Goal: Task Accomplishment & Management: Use online tool/utility

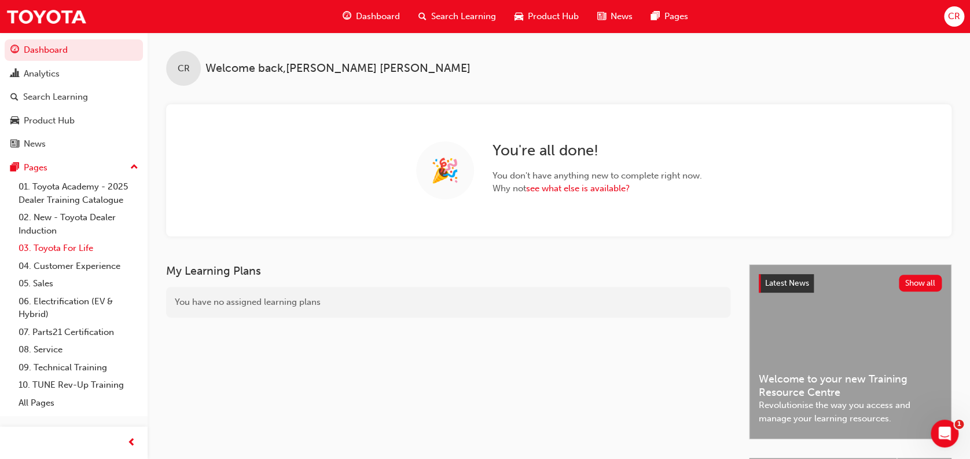
click at [74, 244] on link "03. Toyota For Life" at bounding box center [78, 248] width 129 height 18
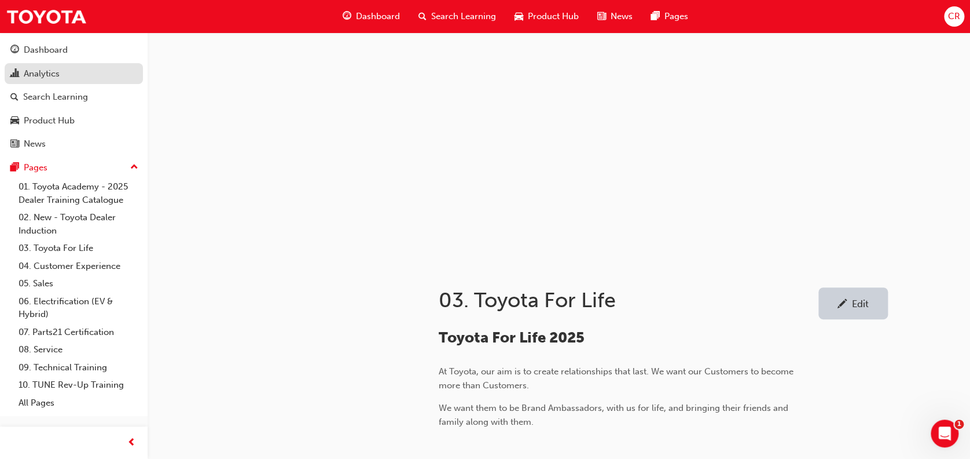
click at [47, 73] on div "Analytics" at bounding box center [42, 73] width 36 height 13
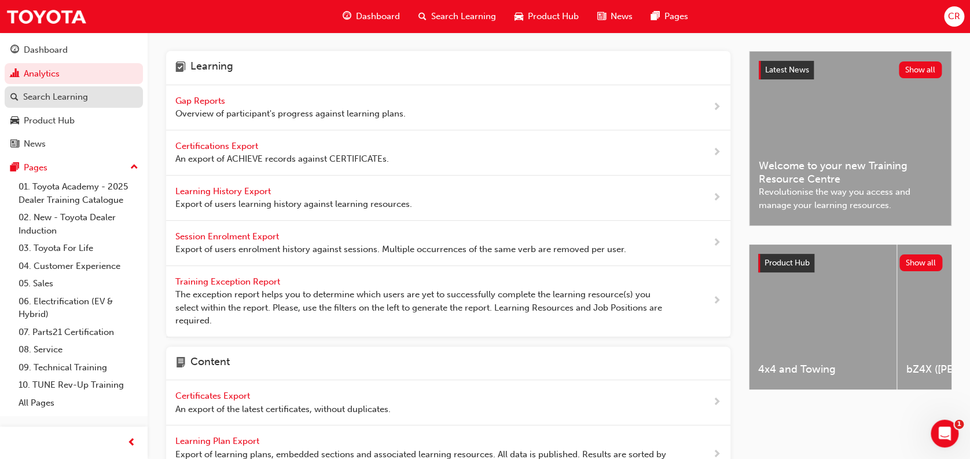
click at [53, 95] on div "Search Learning" at bounding box center [55, 96] width 65 height 13
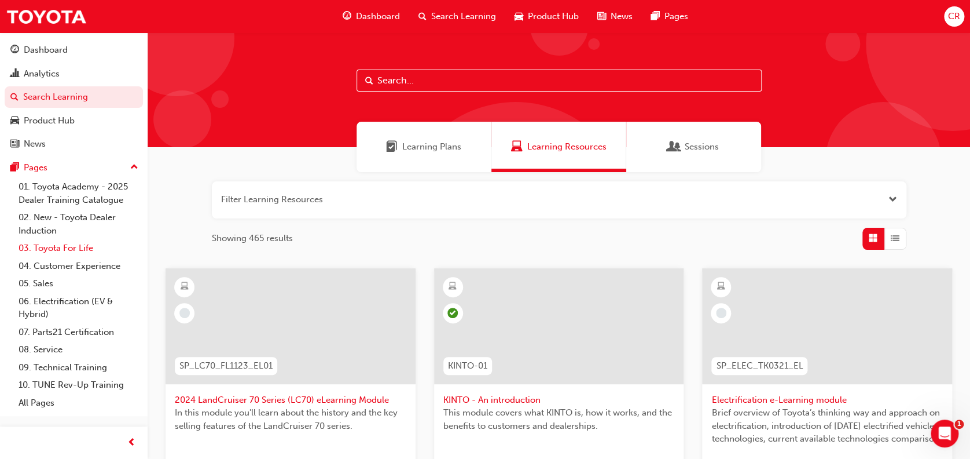
click at [46, 250] on link "03. Toyota For Life" at bounding box center [78, 248] width 129 height 18
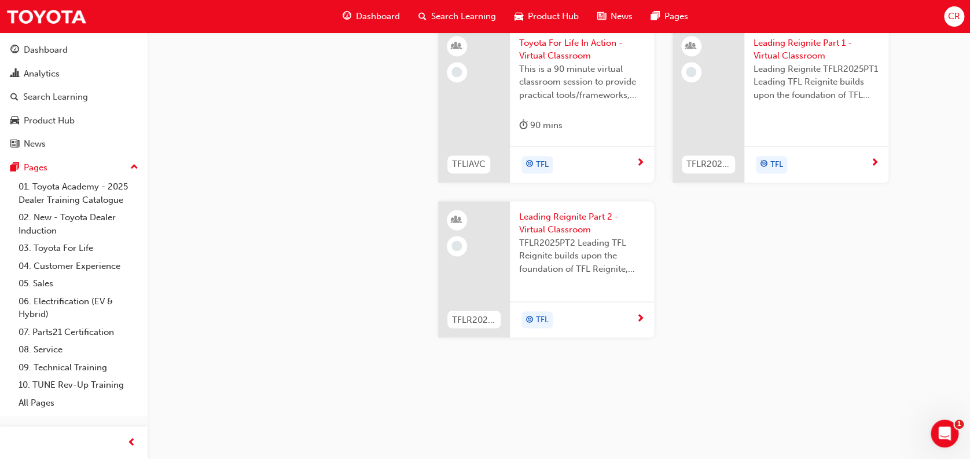
scroll to position [1069, 0]
click at [813, 63] on span "Leading Reignite Part 1 - Virtual Classroom" at bounding box center [817, 49] width 126 height 26
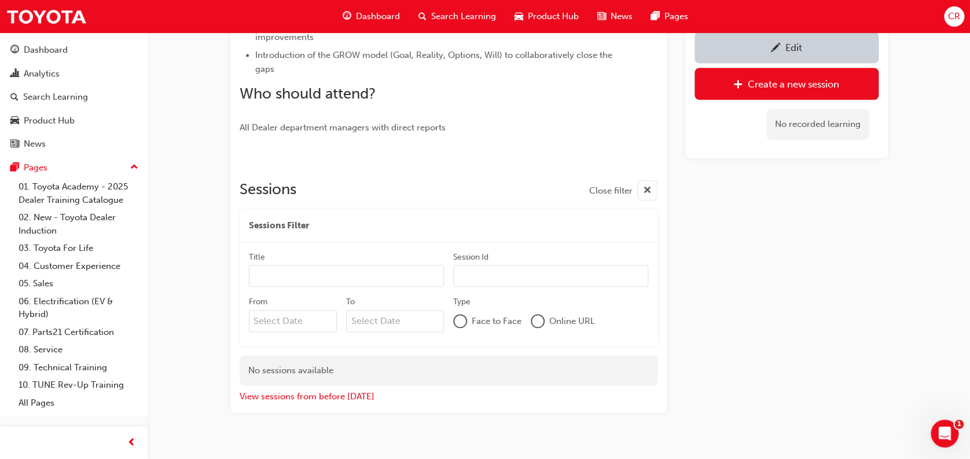
scroll to position [403, 0]
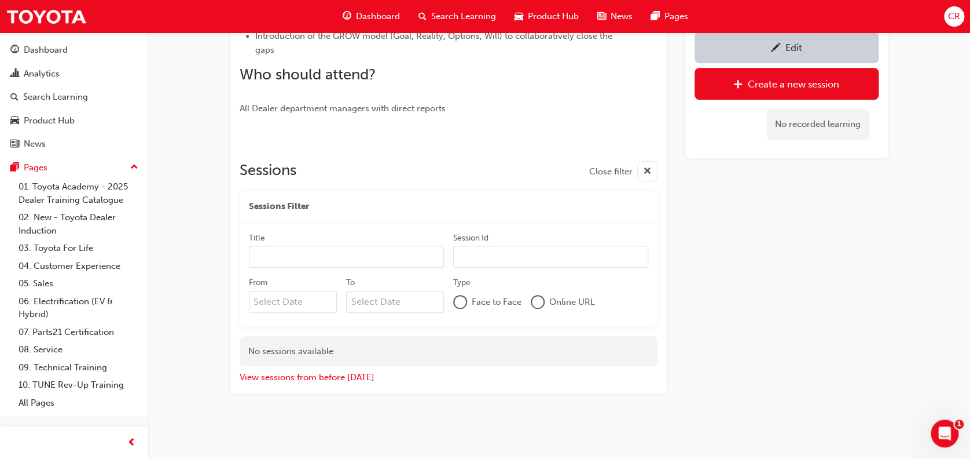
click at [288, 256] on input "Title" at bounding box center [346, 256] width 195 height 22
click at [350, 197] on div "Sessions Filter" at bounding box center [449, 206] width 418 height 32
click at [610, 193] on div "Sessions Filter" at bounding box center [449, 206] width 418 height 32
click at [278, 252] on input "Title" at bounding box center [346, 256] width 195 height 22
type input "Leading Reignite"
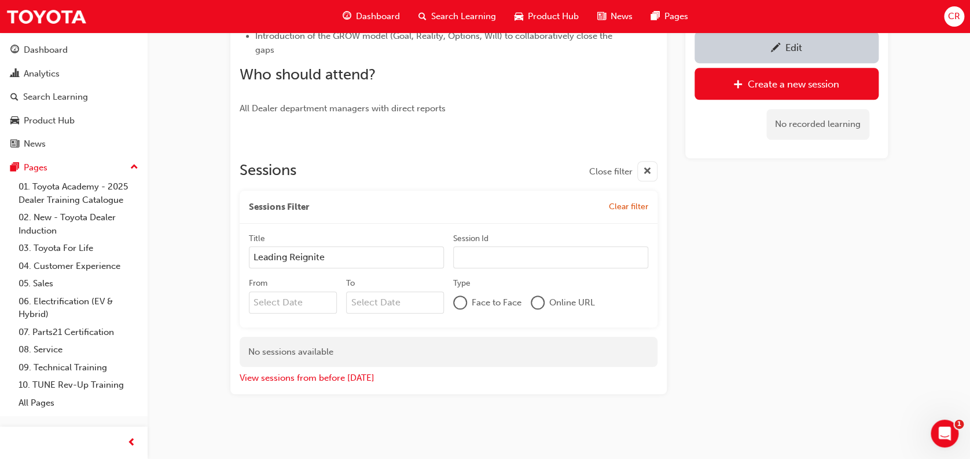
click at [482, 257] on input "Session Id" at bounding box center [550, 257] width 195 height 22
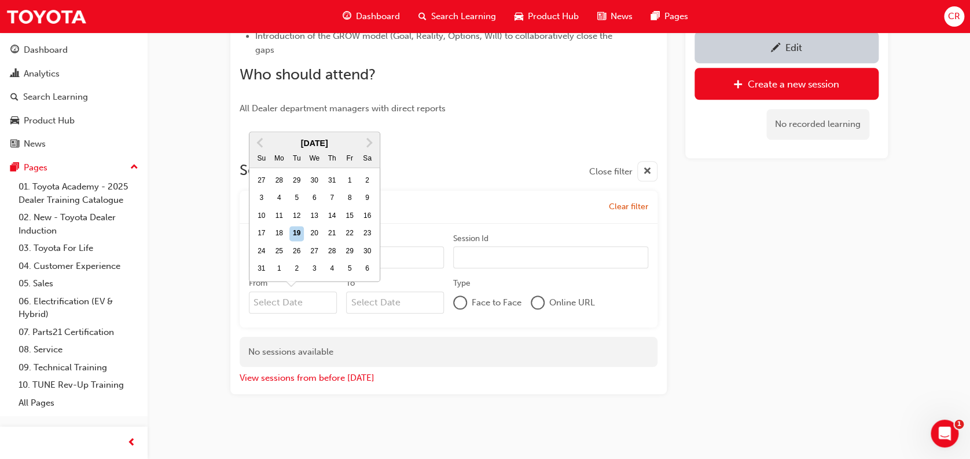
click at [313, 296] on input "From Previous Month Next Month [DATE] Su Mo Tu We Th Fr Sa 27 28 29 30 31 1 2 3…" at bounding box center [293, 302] width 89 height 22
click at [371, 137] on button "Next Month" at bounding box center [369, 143] width 19 height 19
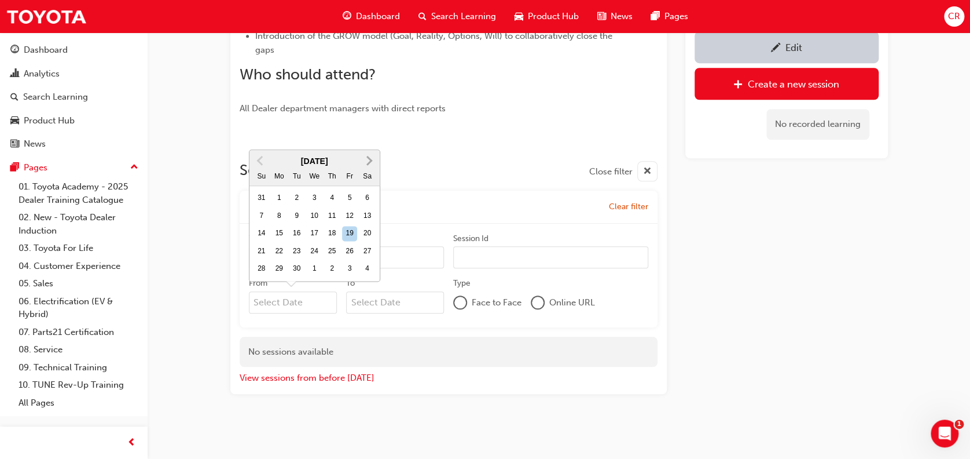
click at [372, 157] on button "Next Month" at bounding box center [369, 160] width 19 height 19
click at [317, 306] on input "From [DATE] Previous Month Next Month [DATE] Su Mo Tu We Th Fr Sa 28 29 30 1 2 …" at bounding box center [293, 302] width 89 height 22
click at [254, 153] on button "Previous Month" at bounding box center [260, 160] width 19 height 19
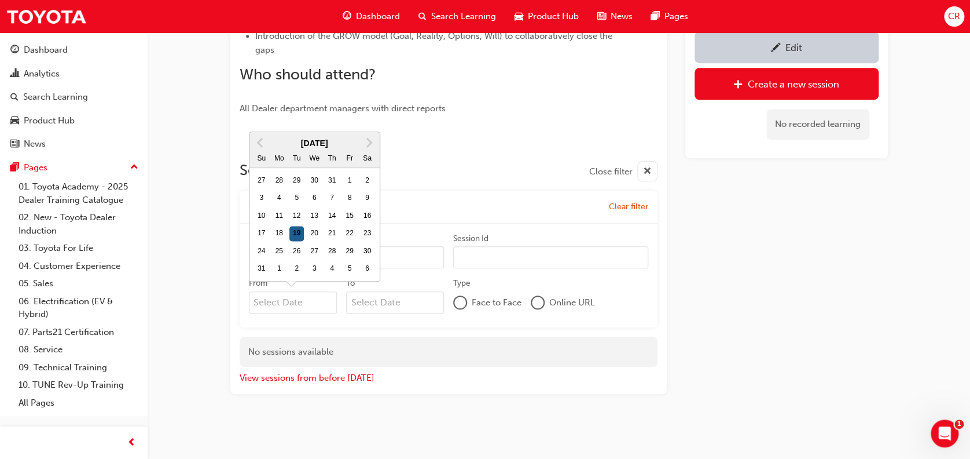
click at [297, 233] on div "19" at bounding box center [297, 233] width 15 height 15
click at [297, 291] on input "From [DATE] Previous Month Next Month [DATE] Su Mo Tu We Th Fr Sa 27 28 29 30 3…" at bounding box center [293, 302] width 89 height 22
type input "[DATE]"
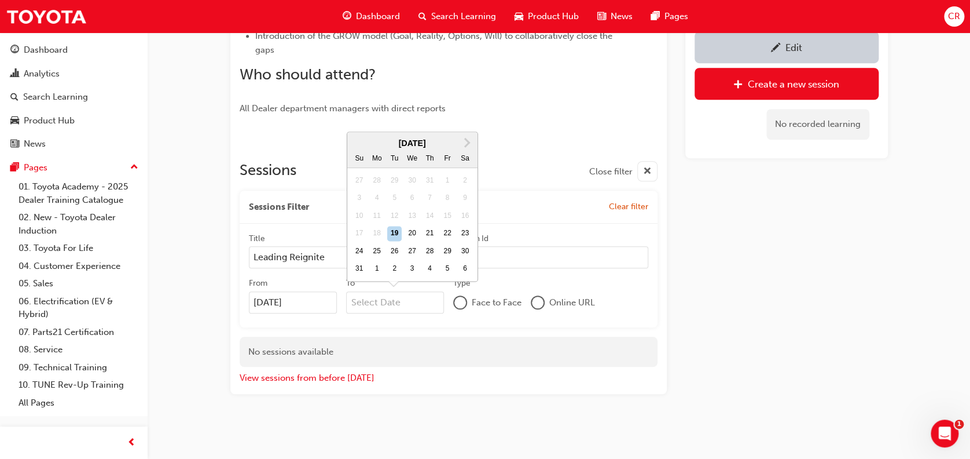
click at [402, 292] on input "To Next Month [DATE] Su Mo Tu We Th Fr Sa 27 28 29 30 31 1 2 3 4 5 6 7 8 9 10 1…" at bounding box center [395, 302] width 98 height 22
click at [466, 139] on span "Next Month" at bounding box center [466, 141] width 0 height 13
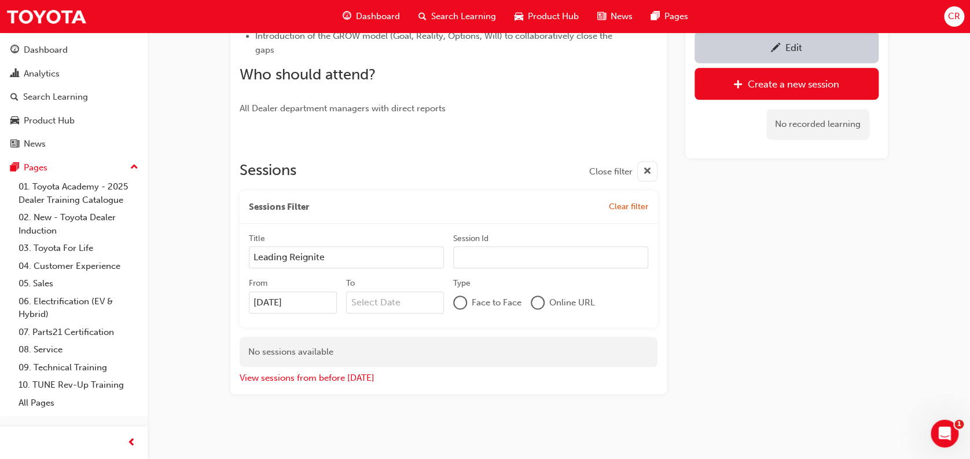
click at [464, 139] on div at bounding box center [449, 137] width 418 height 9
click at [409, 295] on input "To" at bounding box center [395, 302] width 98 height 22
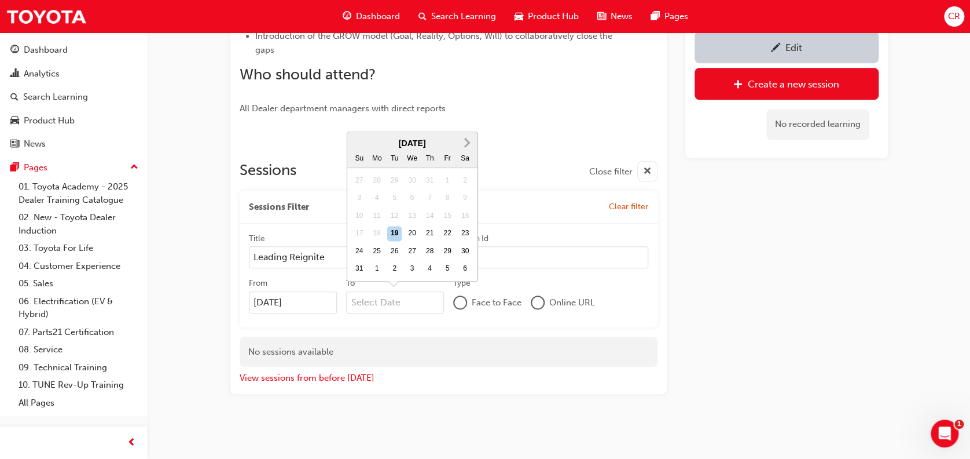
click at [466, 139] on span "Next Month" at bounding box center [466, 141] width 0 height 13
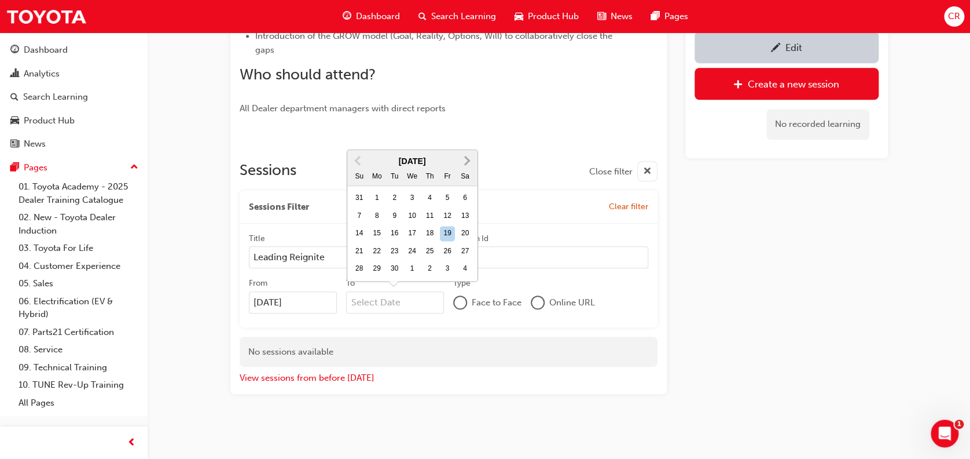
click at [465, 139] on div at bounding box center [449, 137] width 418 height 9
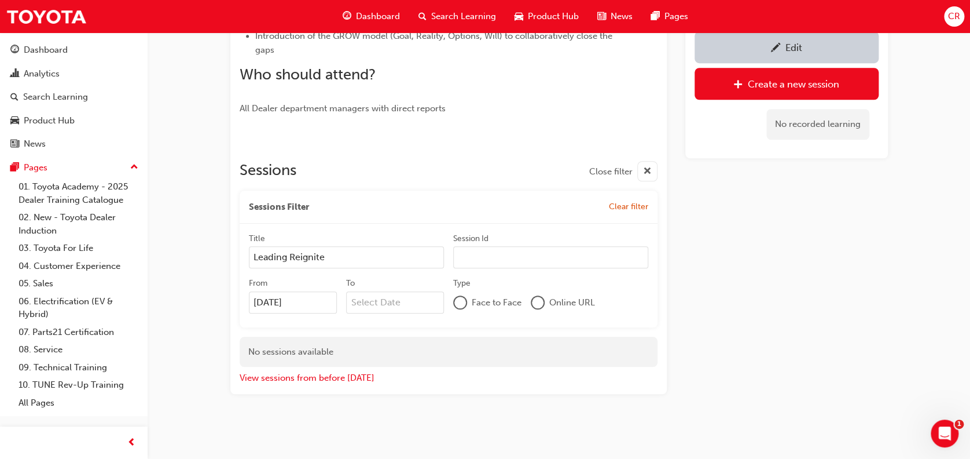
click at [406, 296] on input "To" at bounding box center [395, 302] width 98 height 22
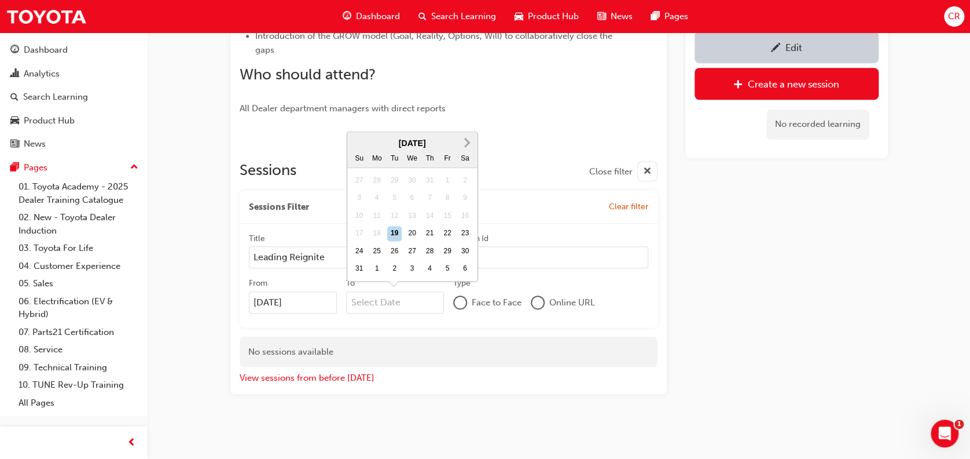
click at [468, 139] on button "Next Month" at bounding box center [467, 143] width 19 height 19
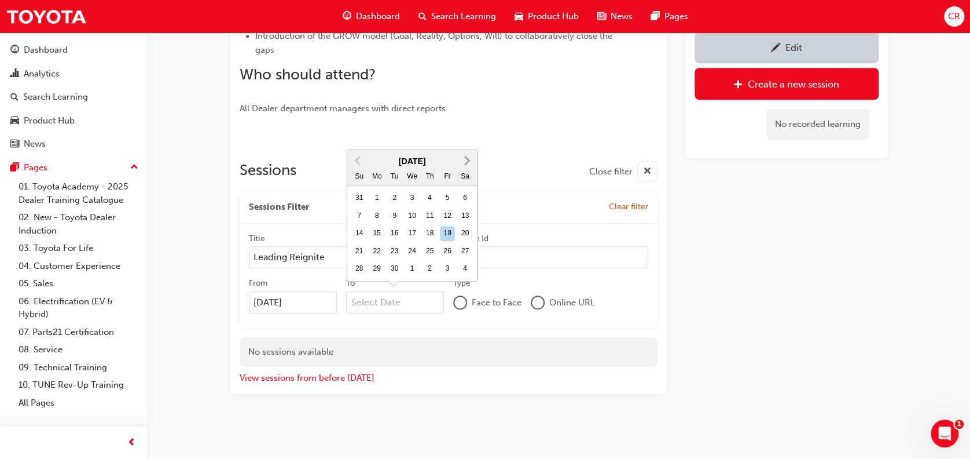
click at [466, 159] on span "Next Month" at bounding box center [466, 159] width 0 height 13
click at [449, 267] on div "31" at bounding box center [447, 268] width 15 height 15
click at [444, 291] on input "To [DATE] Previous Month Next Month [DATE] Su Mo Tu We Th Fr Sa 28 29 30 1 2 3 …" at bounding box center [395, 302] width 98 height 22
type input "[DATE]"
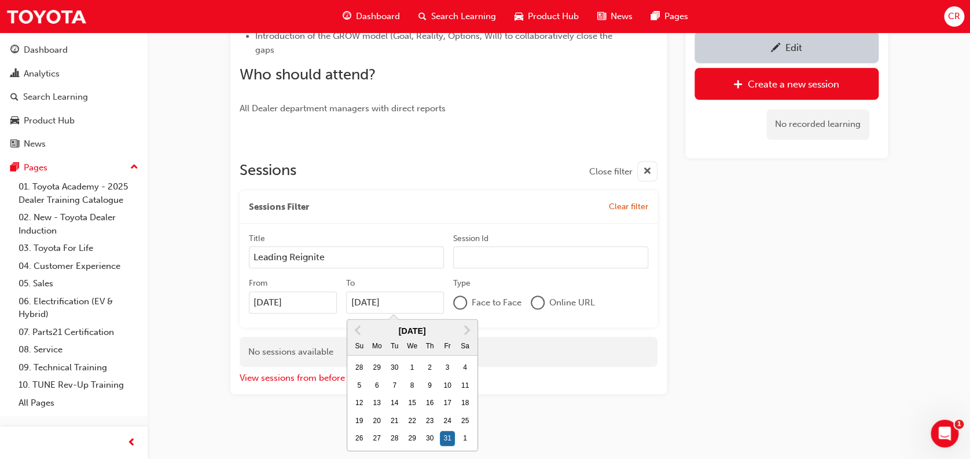
click at [537, 301] on div at bounding box center [538, 302] width 12 height 12
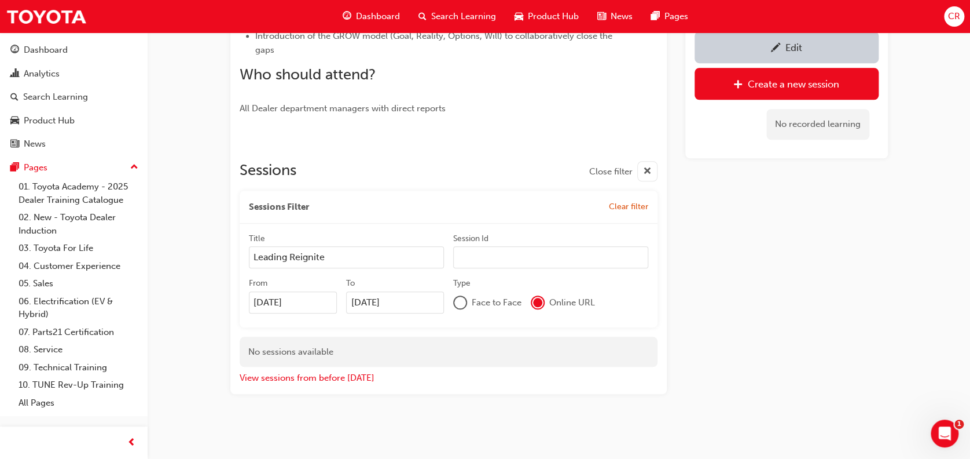
click at [349, 261] on input "Leading Reignite" at bounding box center [346, 257] width 195 height 22
click at [467, 296] on div "Face to Face" at bounding box center [487, 302] width 68 height 14
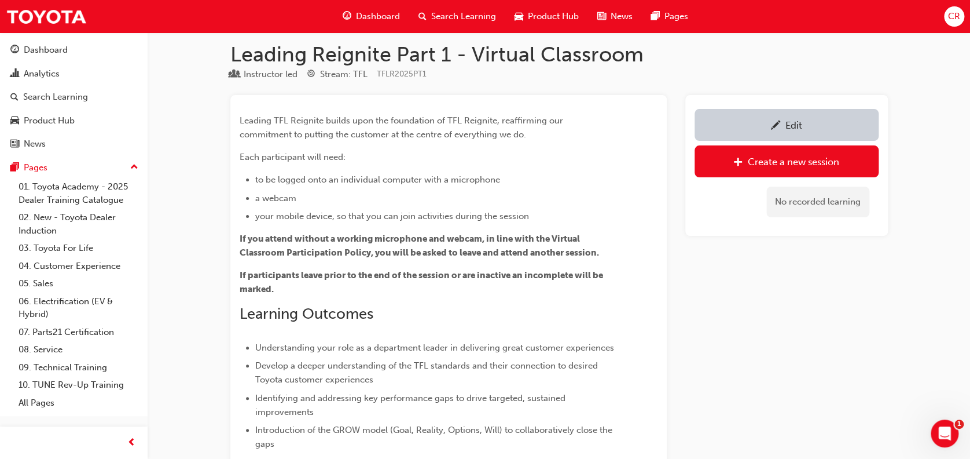
scroll to position [0, 0]
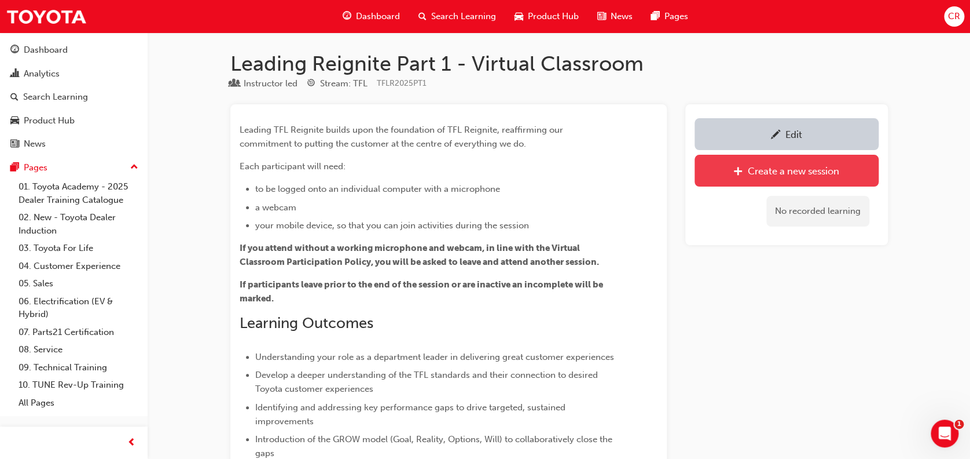
click at [783, 167] on div "Create a new session" at bounding box center [793, 171] width 91 height 12
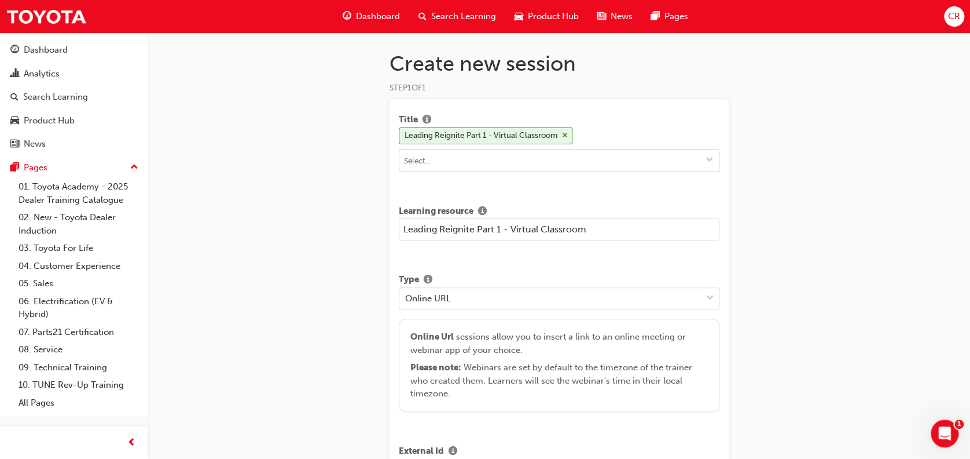
click at [708, 158] on span "down-icon" at bounding box center [710, 161] width 8 height 10
click at [477, 153] on input at bounding box center [560, 160] width 320 height 22
click at [472, 155] on input at bounding box center [560, 160] width 320 height 22
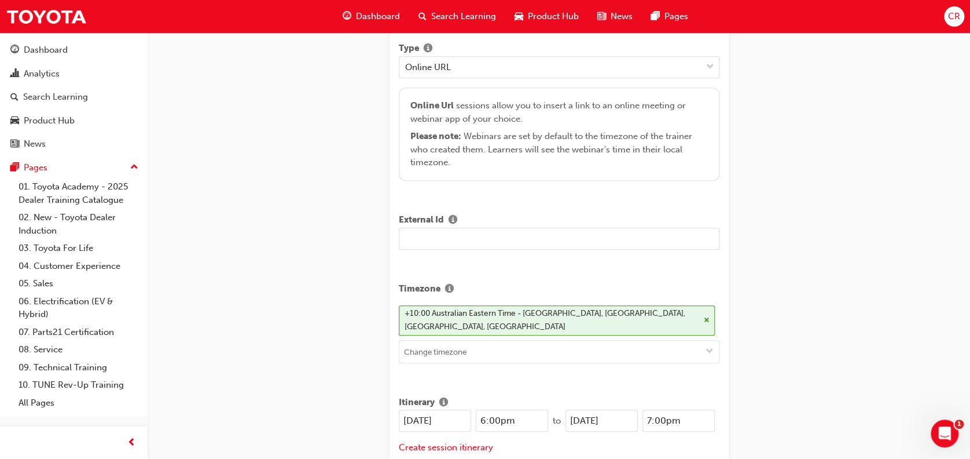
scroll to position [232, 0]
click at [430, 240] on input "text" at bounding box center [559, 238] width 321 height 22
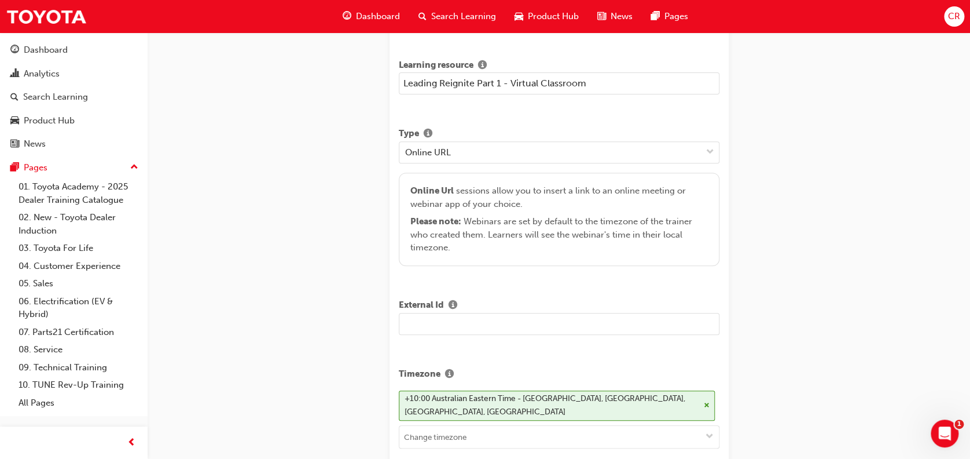
scroll to position [127, 0]
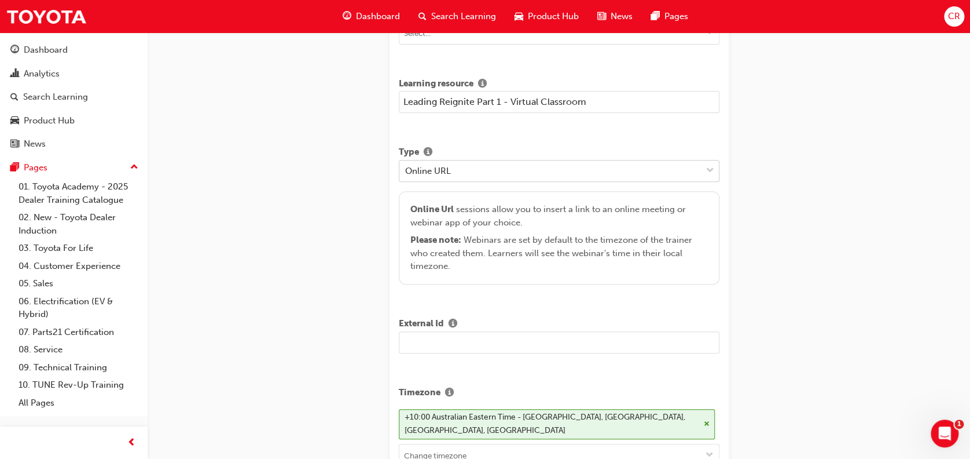
click at [711, 169] on span "down-icon" at bounding box center [710, 170] width 8 height 15
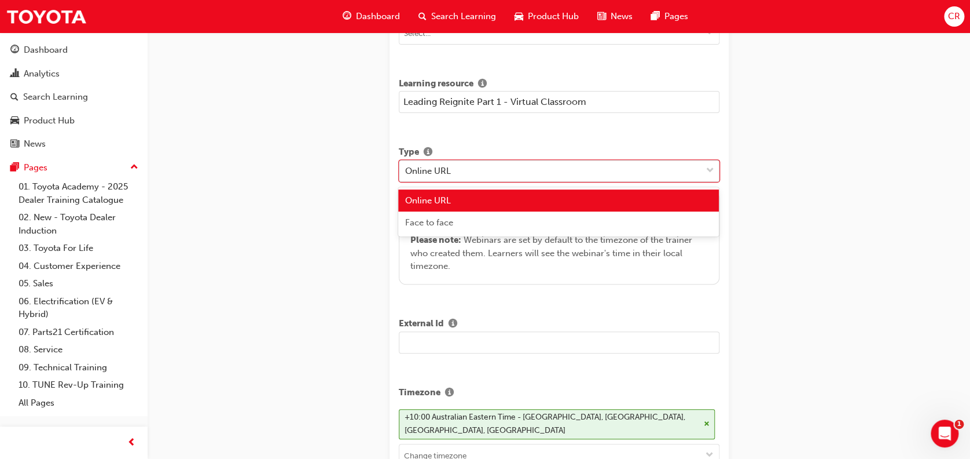
click at [504, 171] on div "Online URL" at bounding box center [551, 170] width 302 height 20
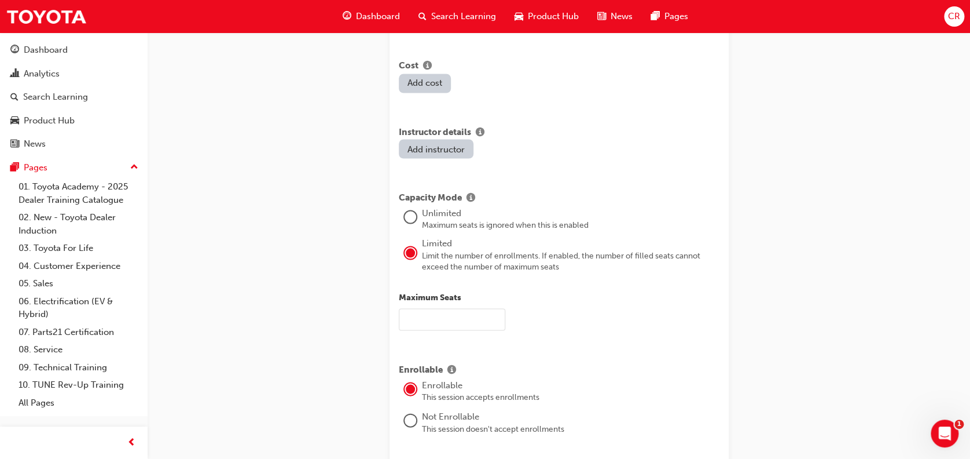
scroll to position [1158, 0]
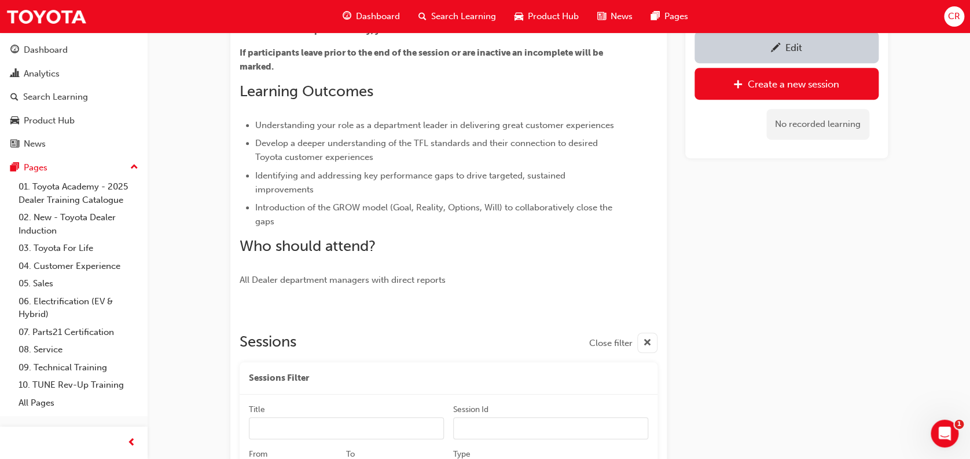
scroll to position [403, 0]
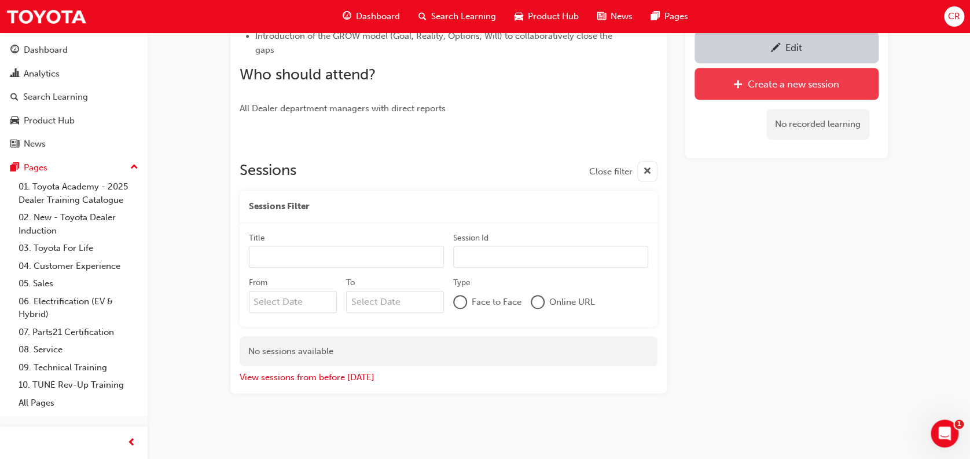
click at [815, 84] on div "Create a new session" at bounding box center [793, 84] width 91 height 12
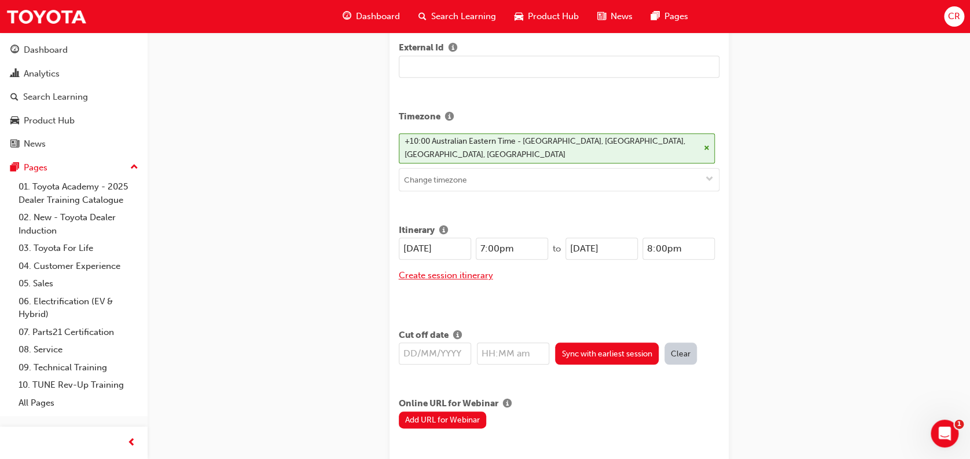
click at [465, 269] on button "Create session itinerary" at bounding box center [446, 275] width 94 height 13
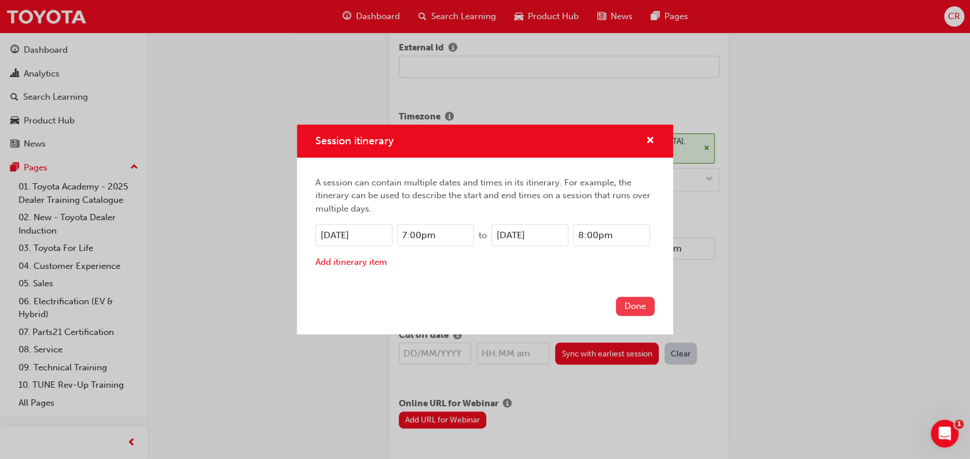
click at [633, 310] on button "Done" at bounding box center [635, 305] width 39 height 19
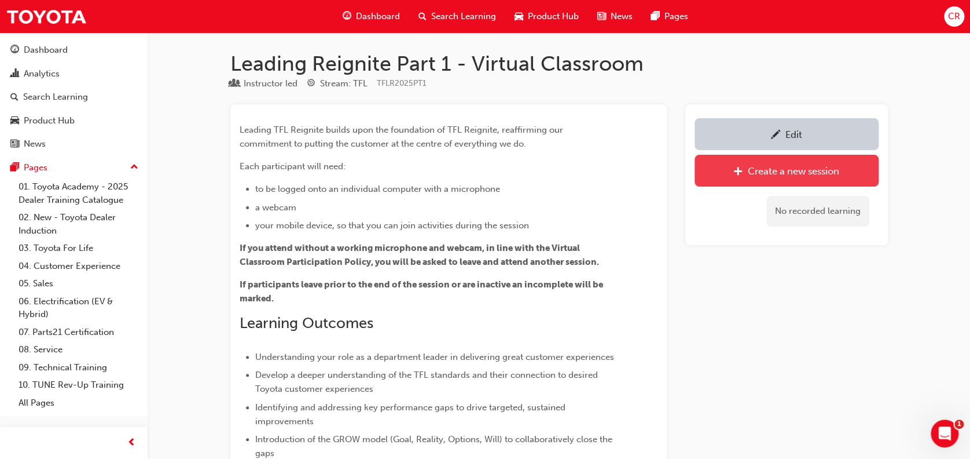
click at [794, 161] on link "Create a new session" at bounding box center [787, 171] width 184 height 32
